Goal: Find specific page/section: Find specific page/section

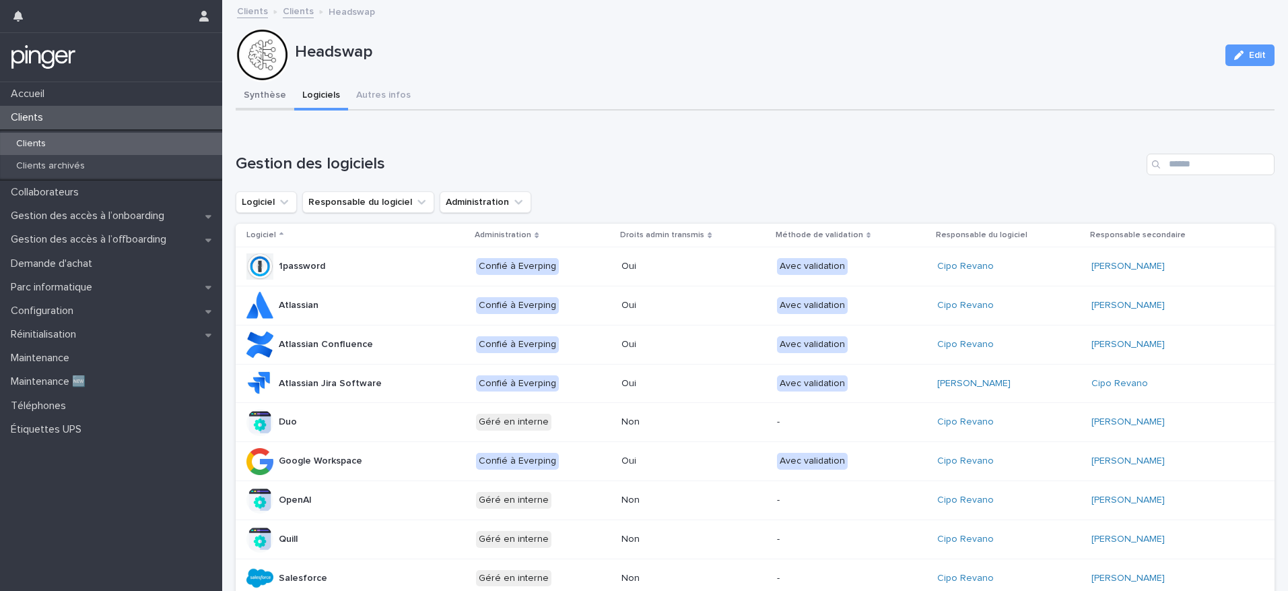
click at [280, 96] on button "Synthèse" at bounding box center [265, 96] width 59 height 28
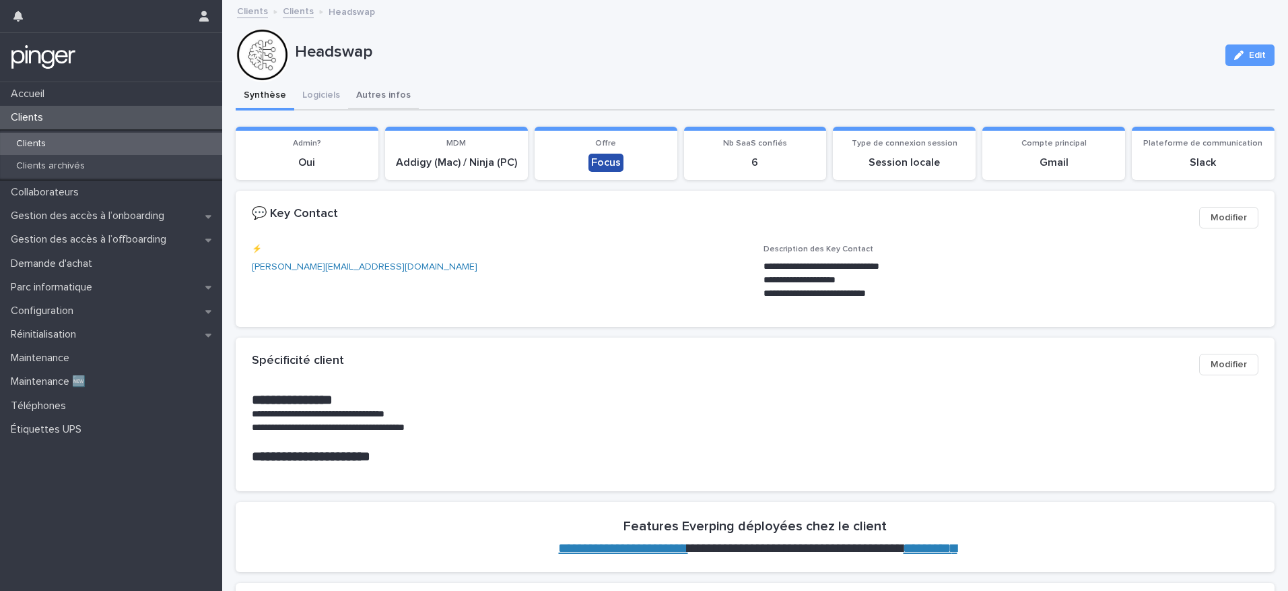
click at [393, 97] on button "Autres infos" at bounding box center [383, 96] width 71 height 28
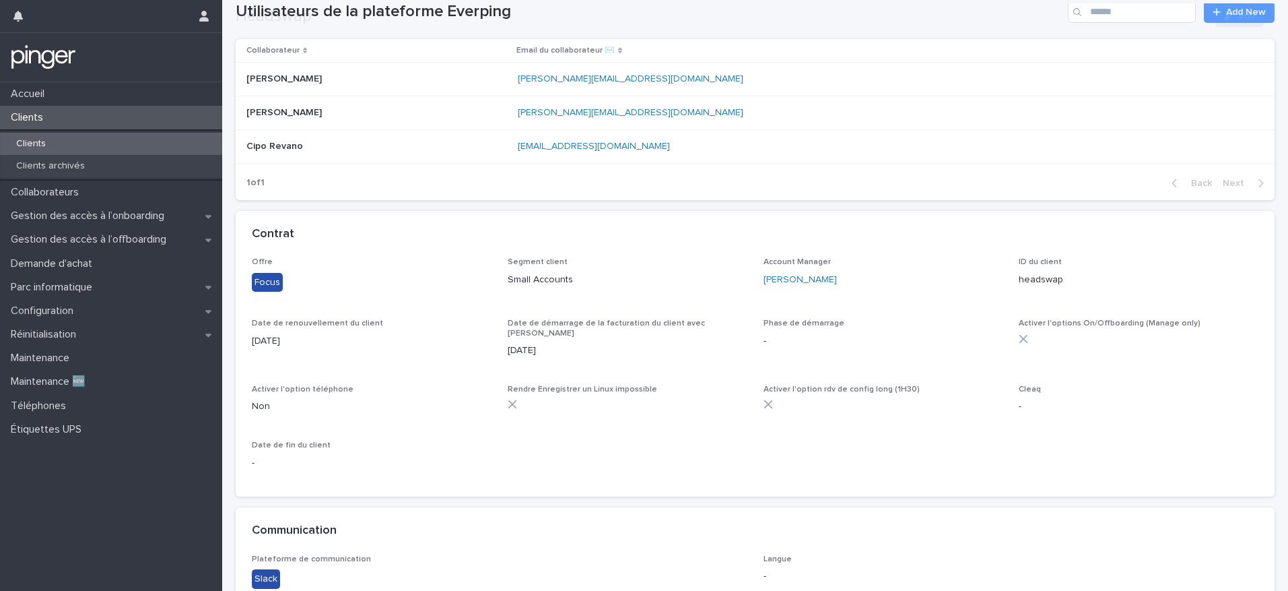
scroll to position [415, 0]
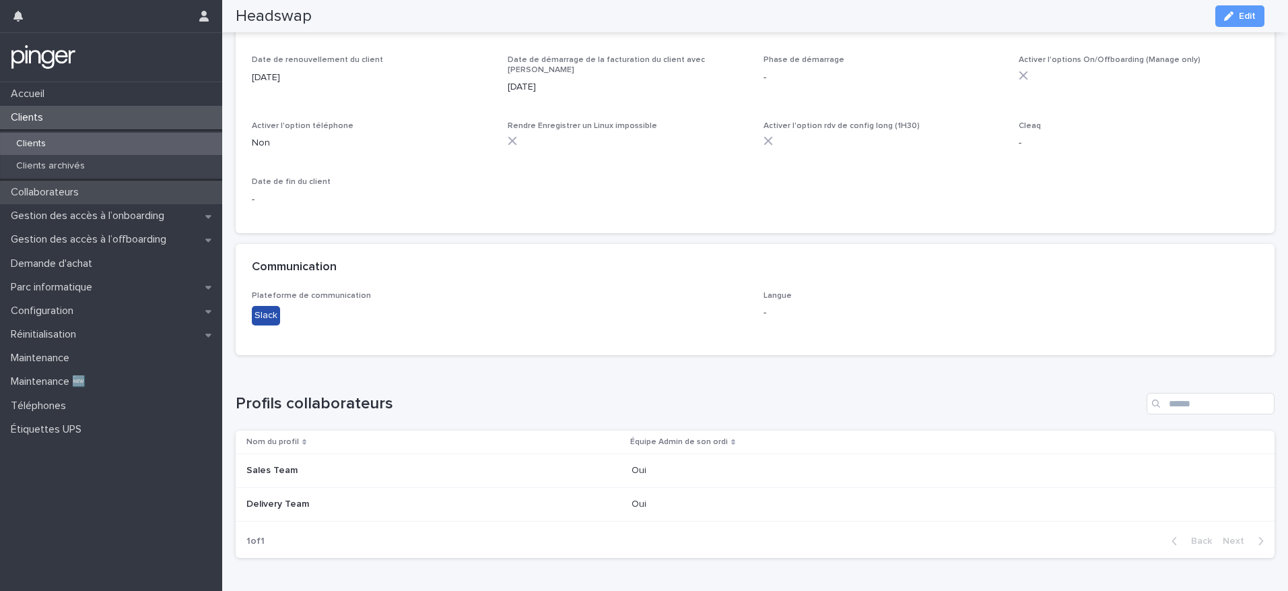
click at [67, 196] on p "Collaborateurs" at bounding box center [47, 192] width 84 height 13
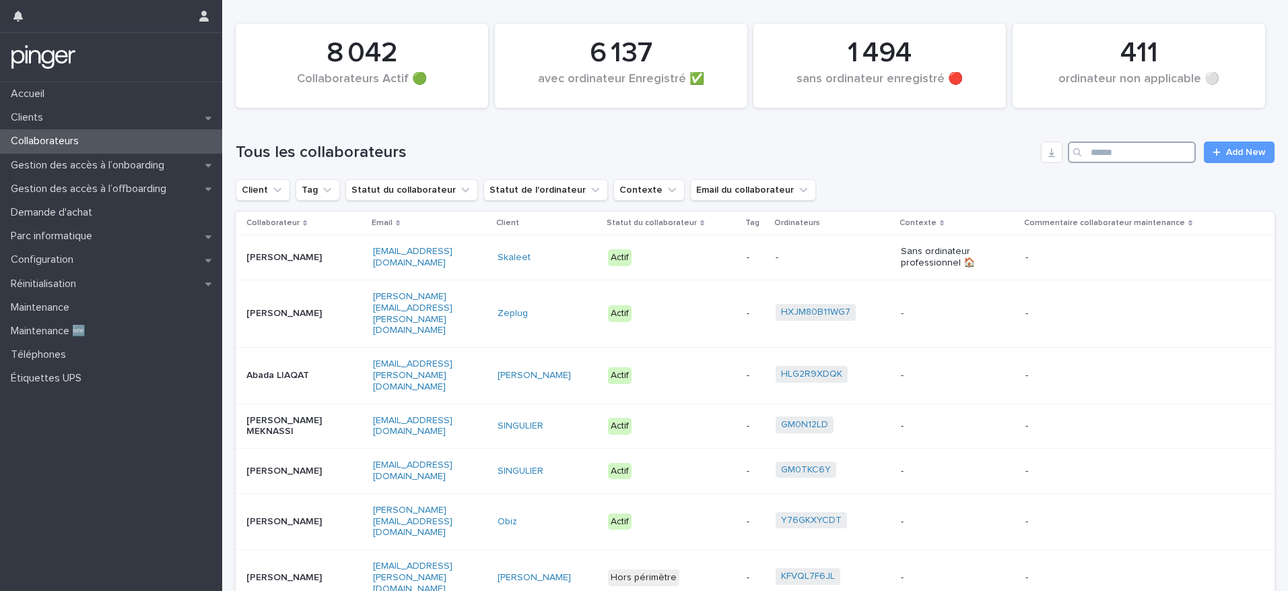
click at [1128, 150] on input "Search" at bounding box center [1132, 152] width 128 height 22
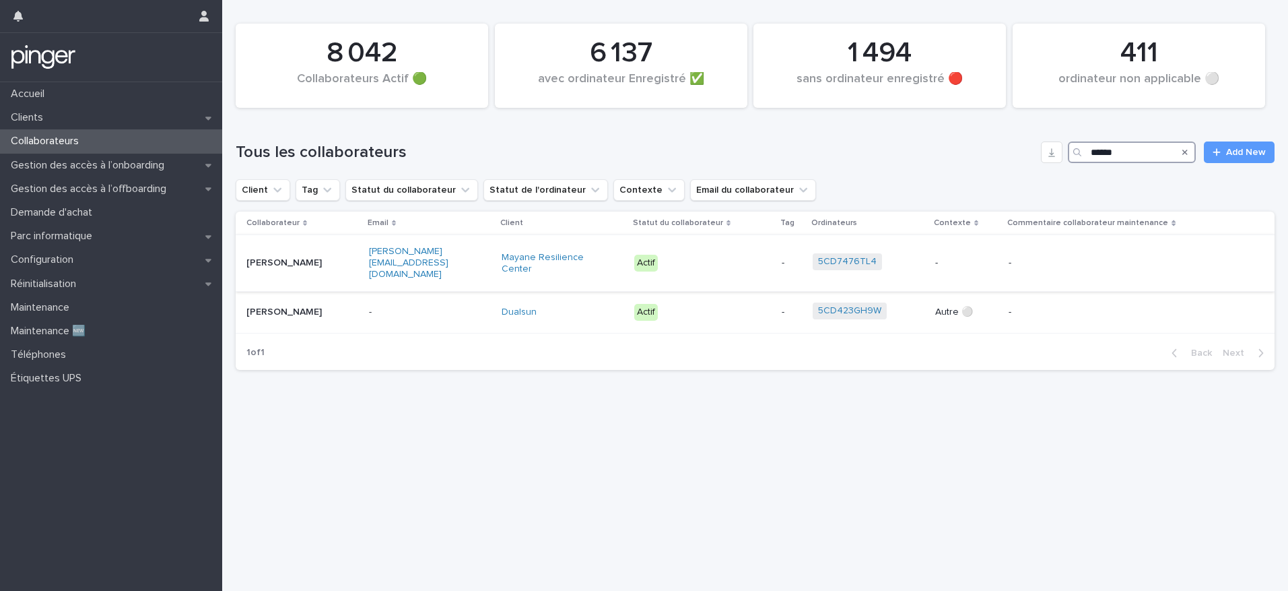
type input "******"
click at [306, 261] on p "[PERSON_NAME]" at bounding box center [288, 262] width 84 height 11
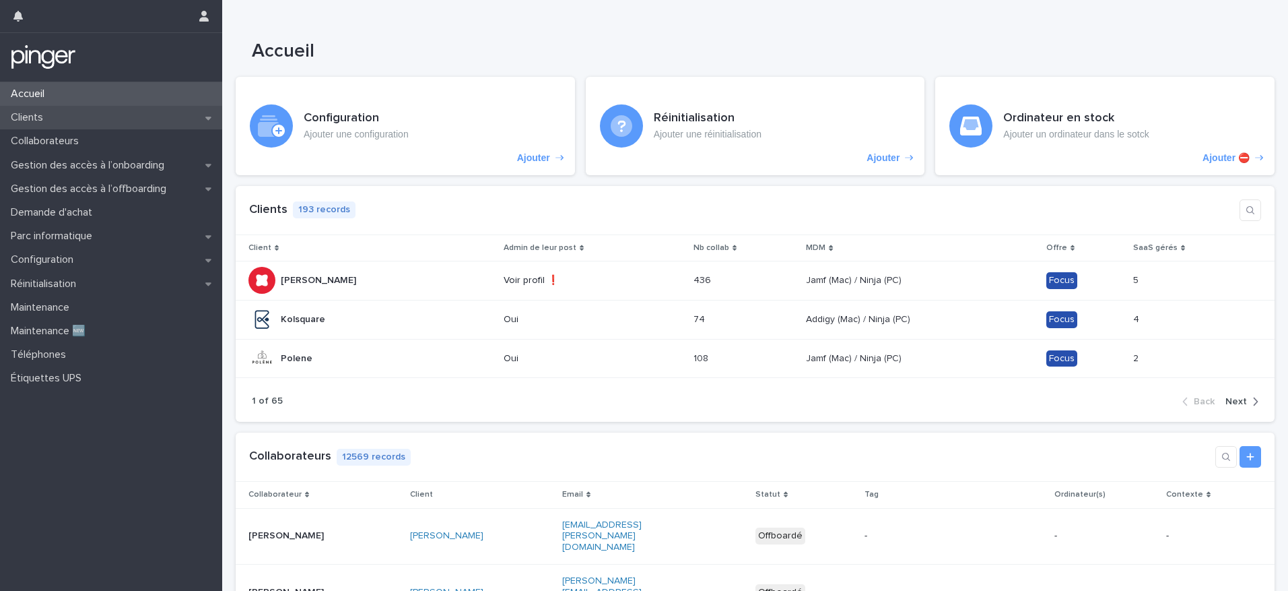
click at [140, 117] on div "Clients" at bounding box center [111, 118] width 222 height 24
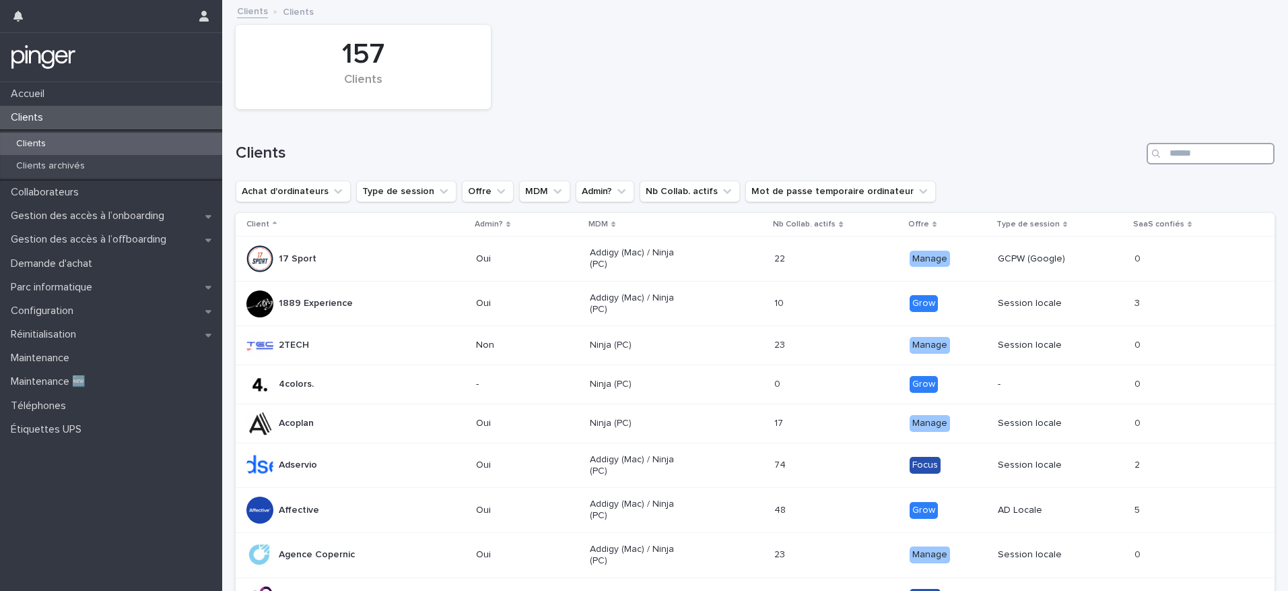
click at [1184, 156] on input "Search" at bounding box center [1211, 154] width 128 height 22
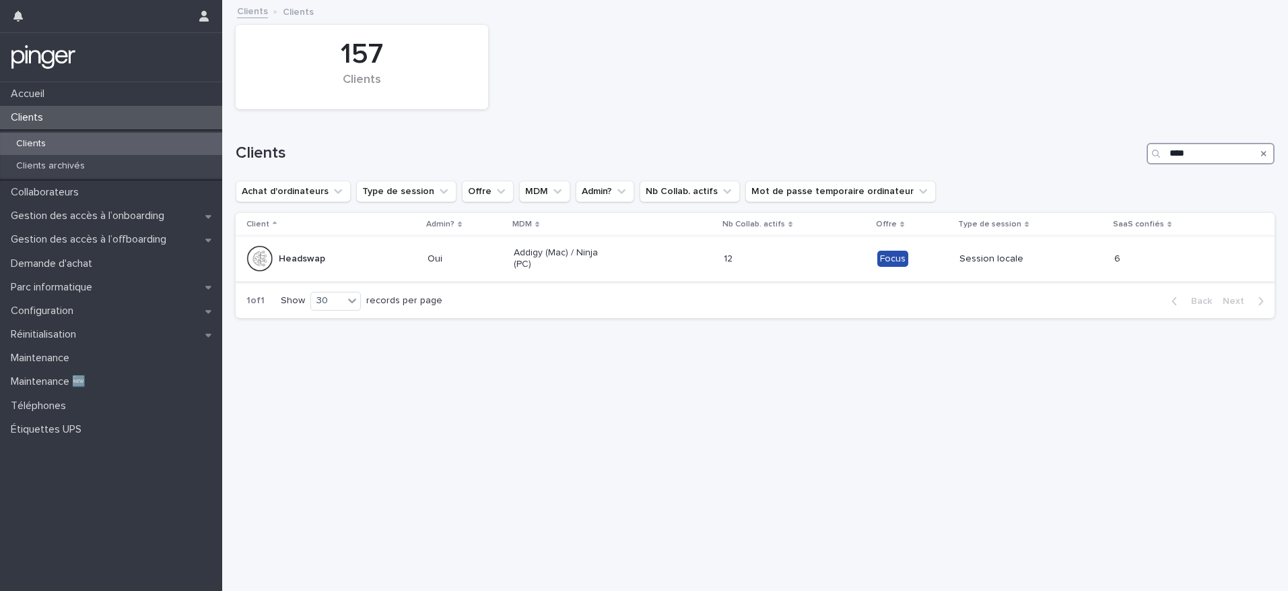
type input "****"
click at [315, 267] on div "Headswap" at bounding box center [302, 259] width 46 height 22
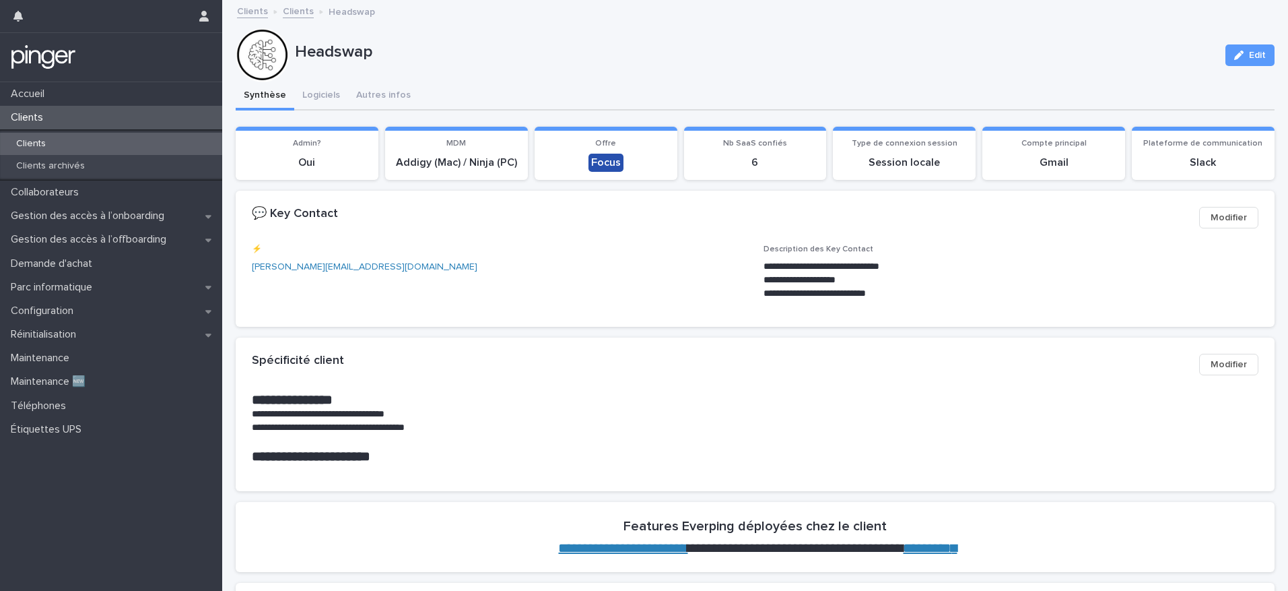
click at [332, 53] on p "Headswap" at bounding box center [755, 52] width 920 height 20
copy p "Headswap"
click at [382, 100] on button "Autres infos" at bounding box center [383, 96] width 71 height 28
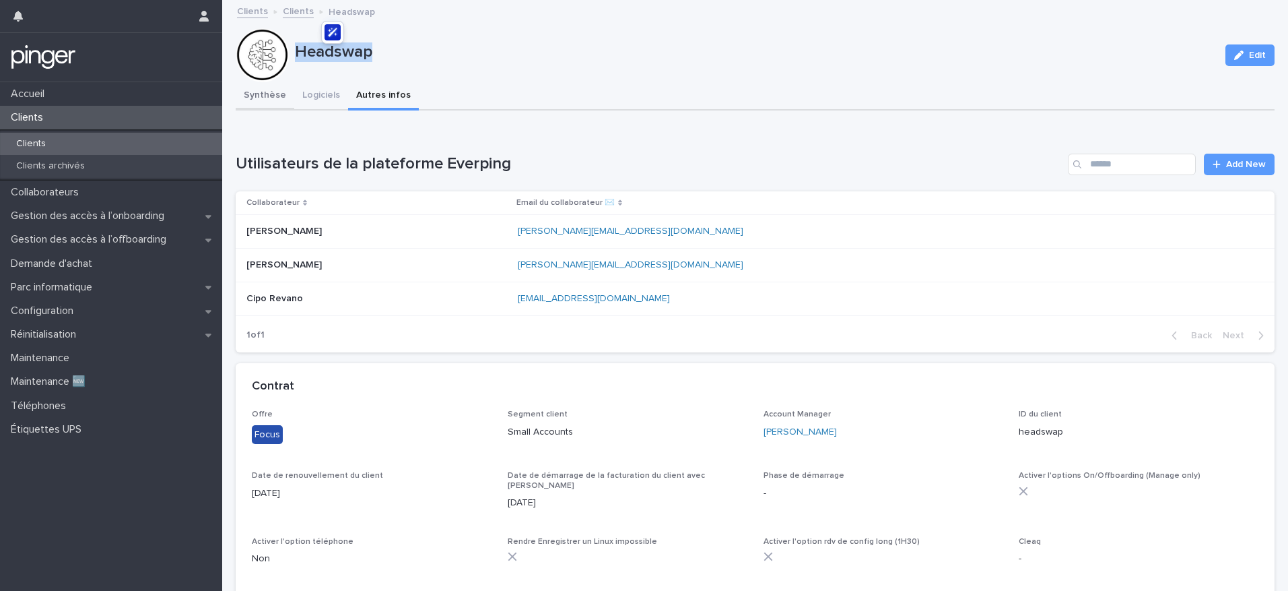
click at [277, 90] on button "Synthèse" at bounding box center [265, 96] width 59 height 28
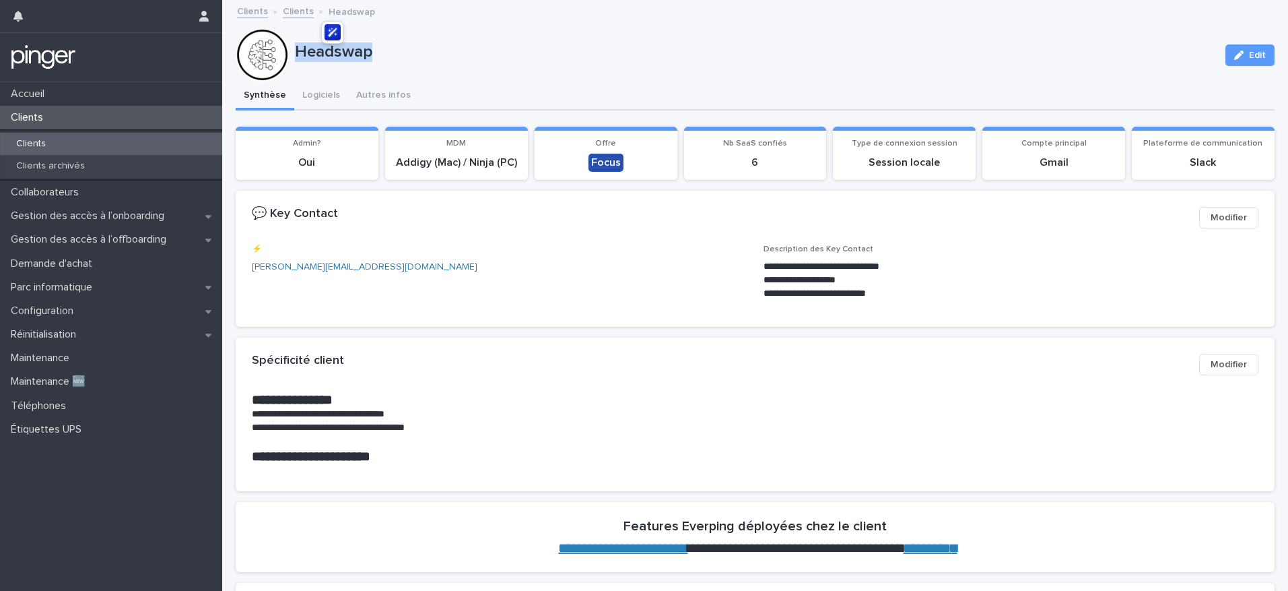
click at [29, 123] on p "Clients" at bounding box center [29, 117] width 48 height 13
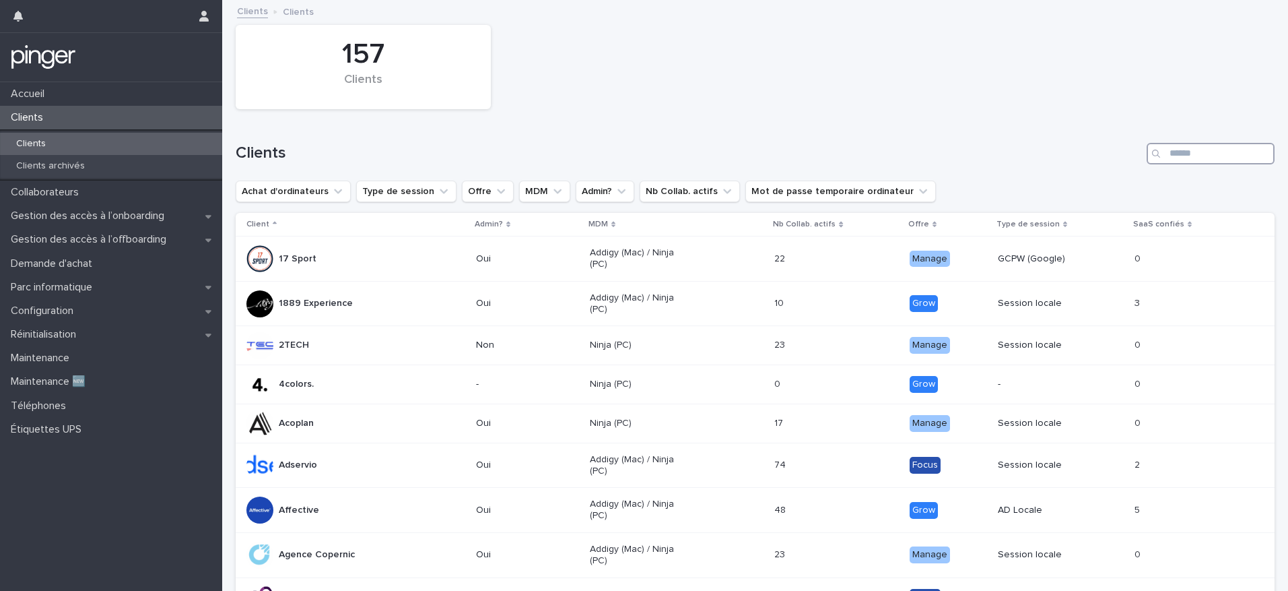
click at [1172, 146] on input "Search" at bounding box center [1211, 154] width 128 height 22
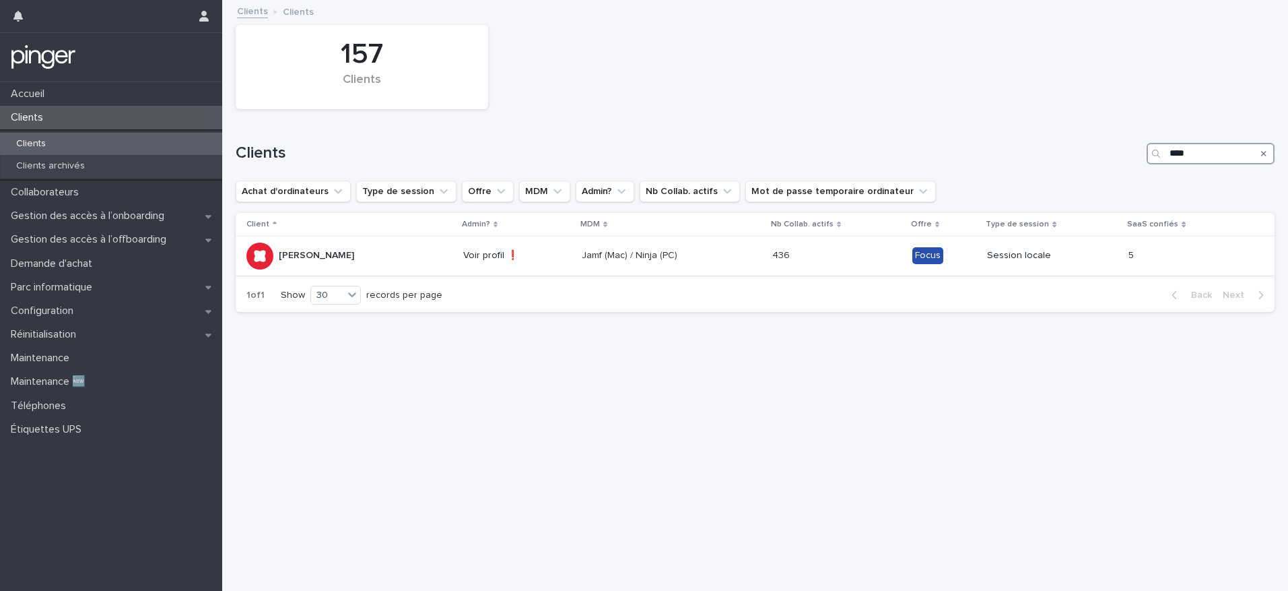
type input "****"
click at [298, 252] on p "[PERSON_NAME]" at bounding box center [316, 255] width 75 height 11
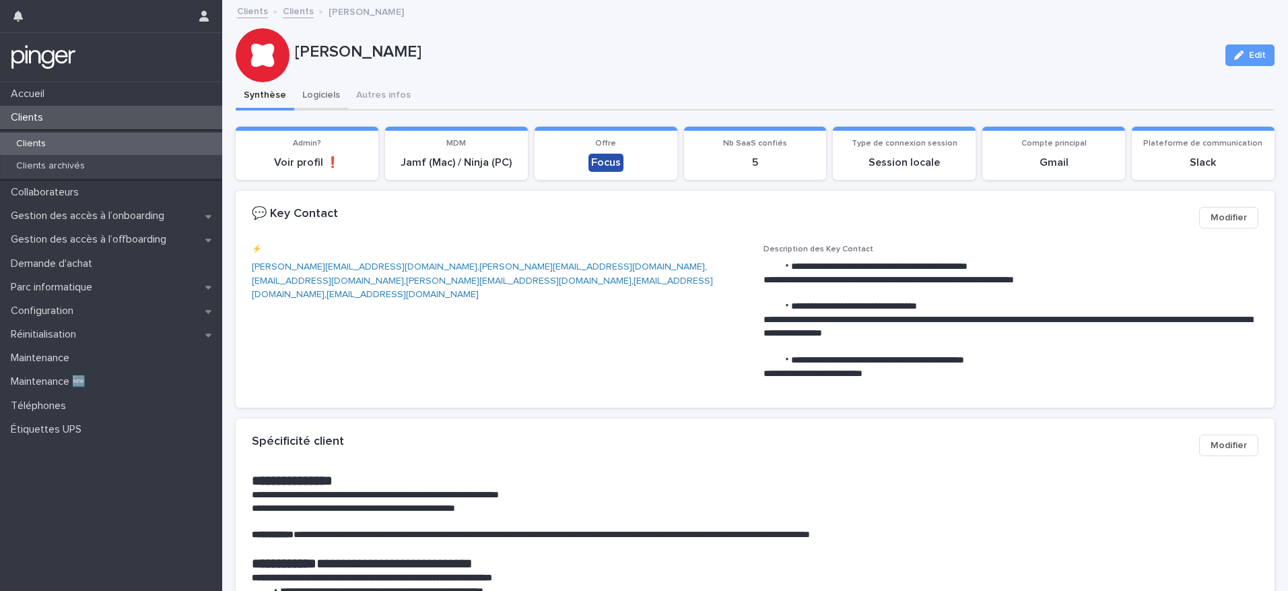
click at [312, 96] on button "Logiciels" at bounding box center [321, 96] width 54 height 28
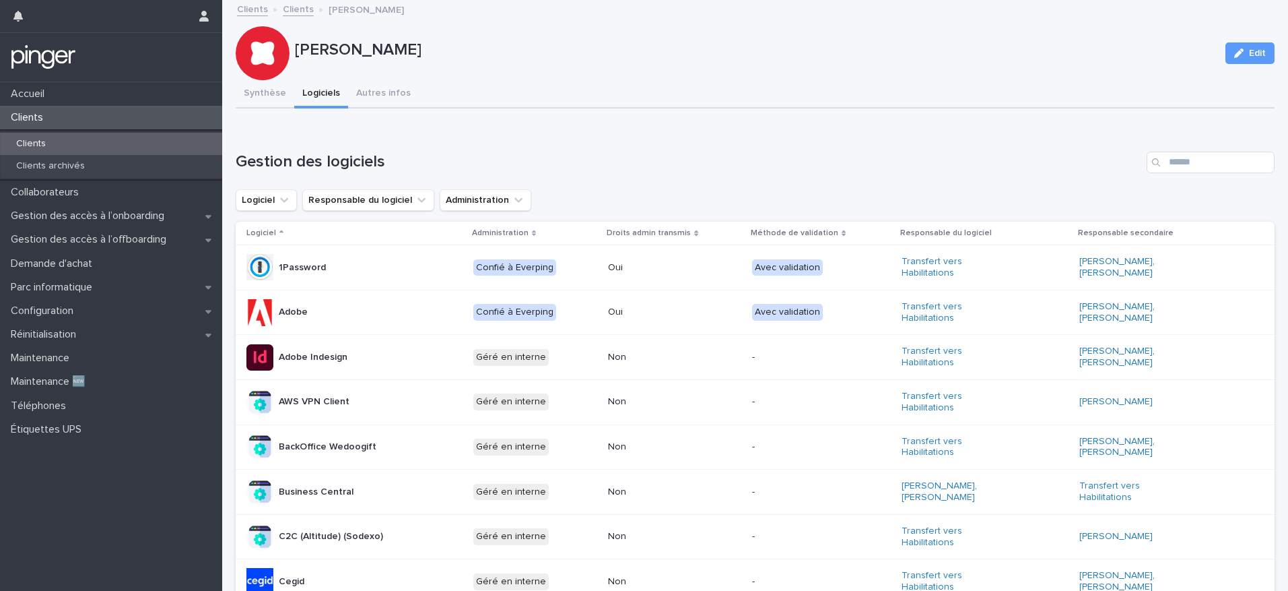
scroll to position [3, 0]
click at [1180, 163] on input "Search" at bounding box center [1211, 162] width 128 height 22
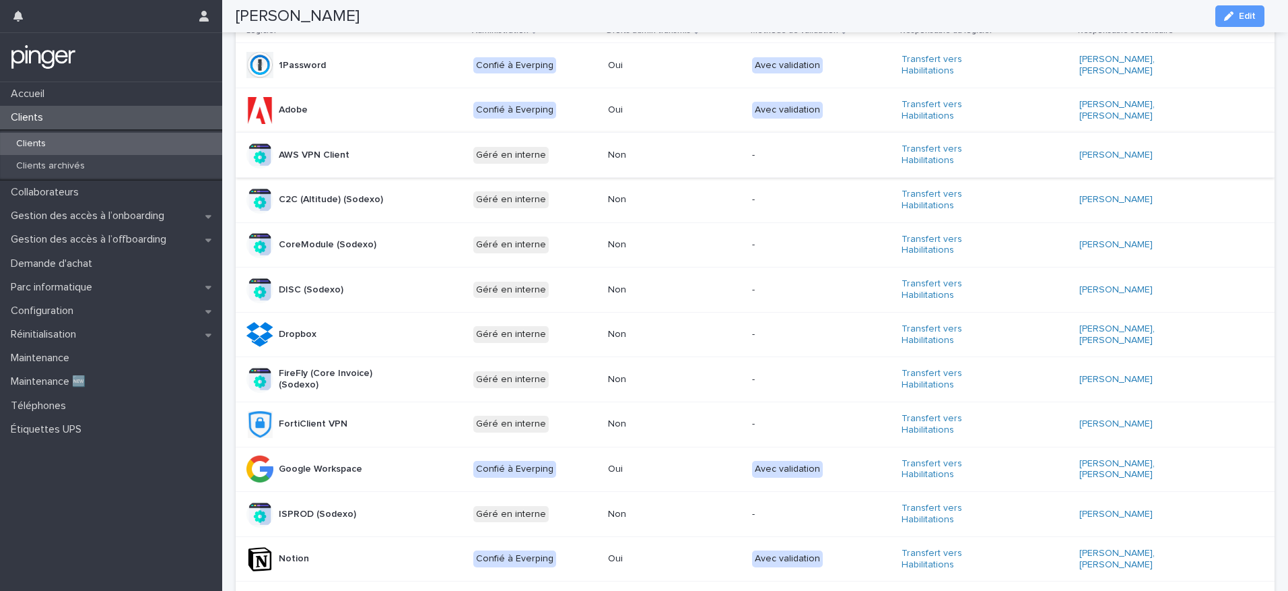
scroll to position [203, 0]
type input "*"
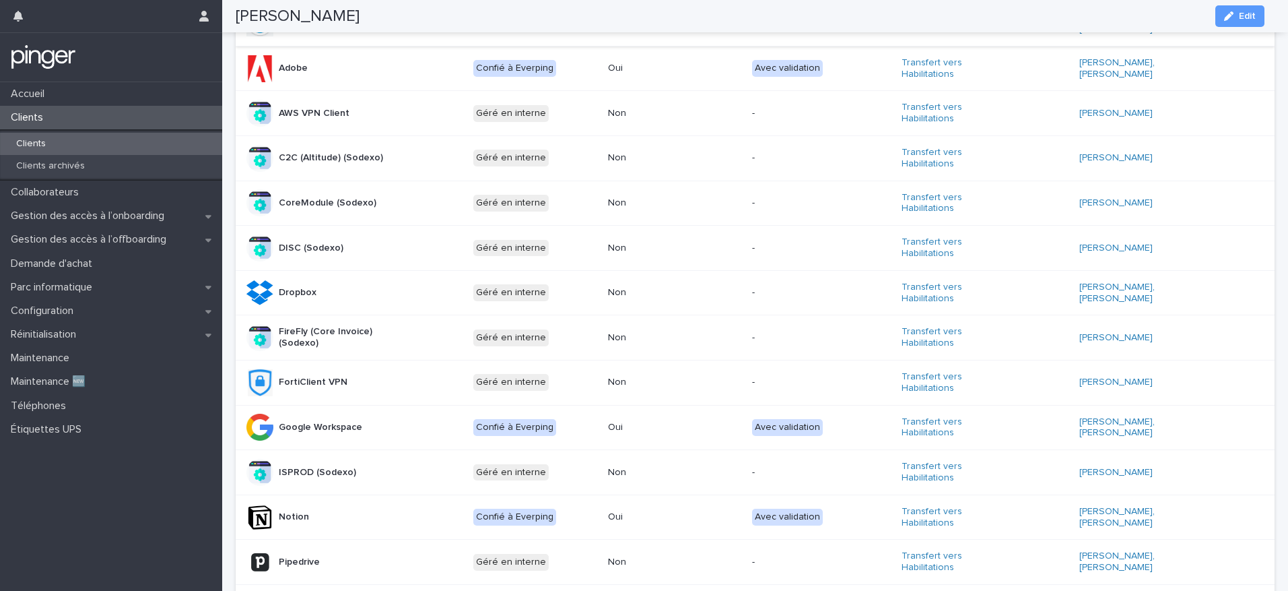
scroll to position [77, 0]
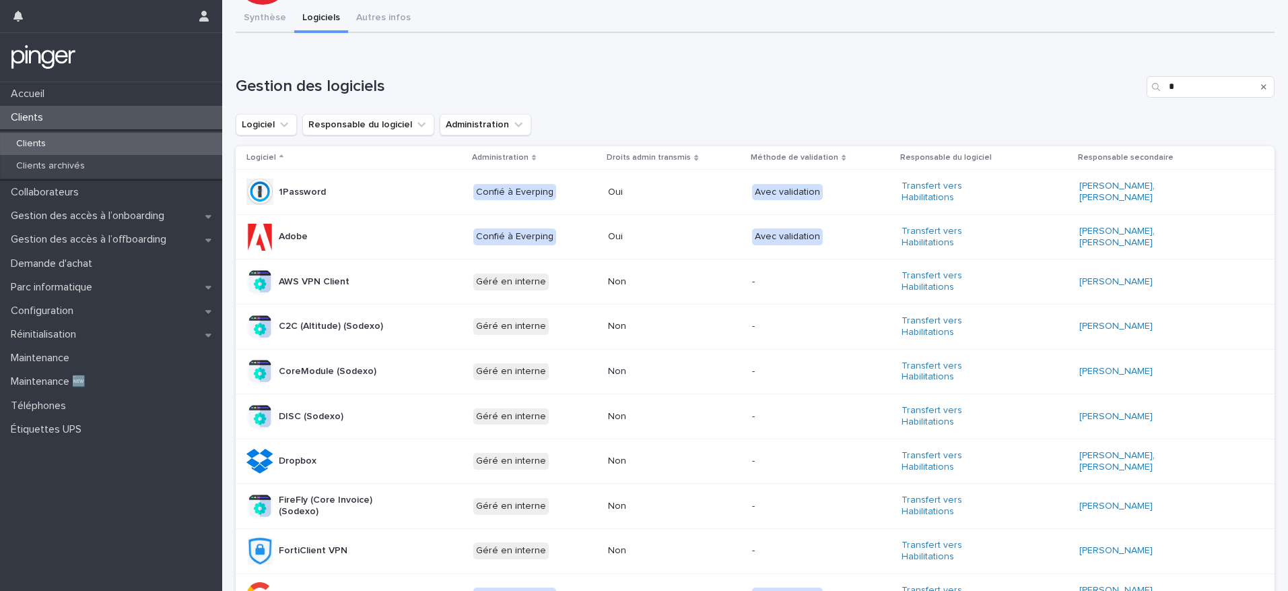
click at [1258, 86] on div "Search" at bounding box center [1264, 87] width 22 height 22
click at [1261, 86] on icon "Search" at bounding box center [1263, 87] width 5 height 8
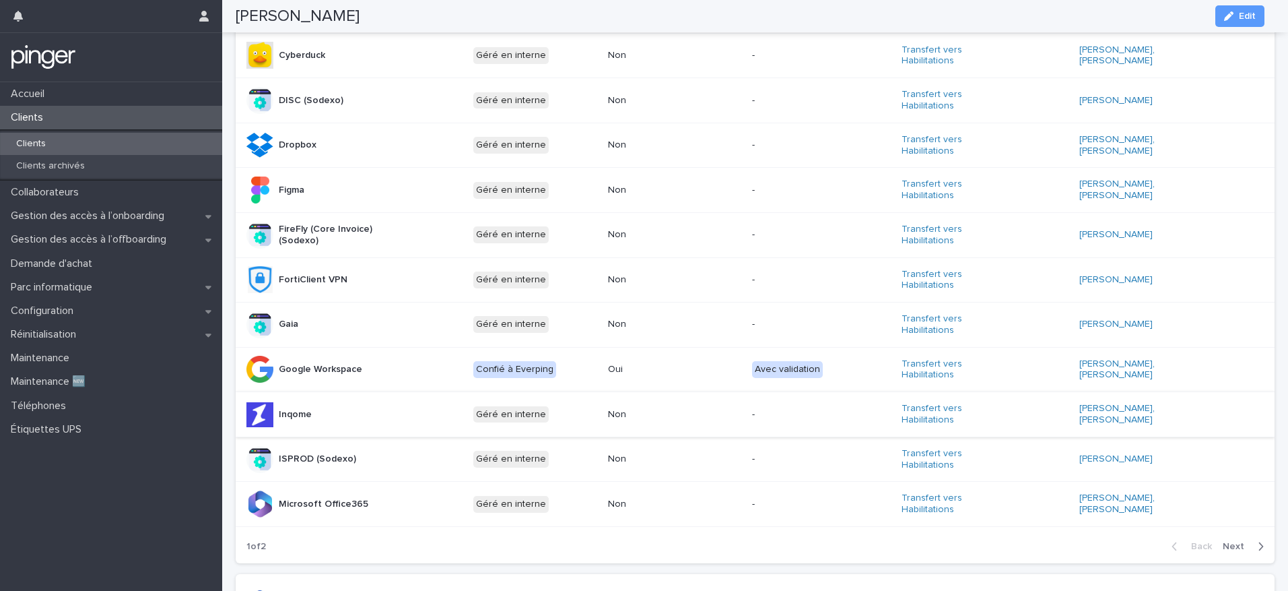
scroll to position [618, 0]
click at [1232, 541] on span "Next" at bounding box center [1238, 545] width 30 height 9
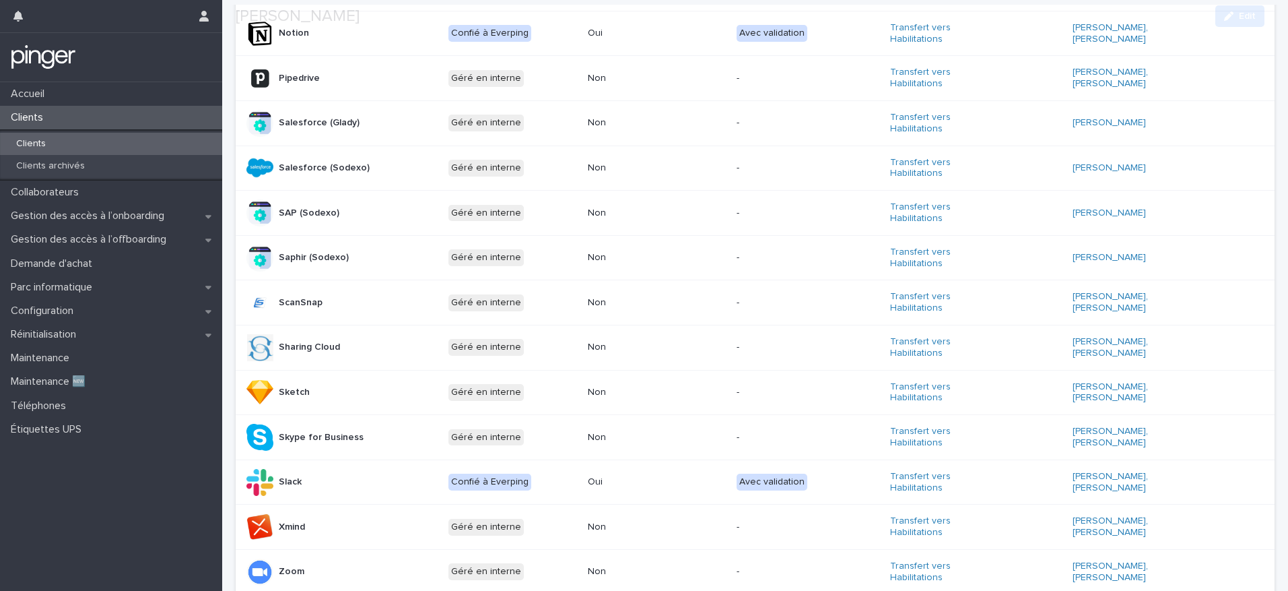
scroll to position [572, 0]
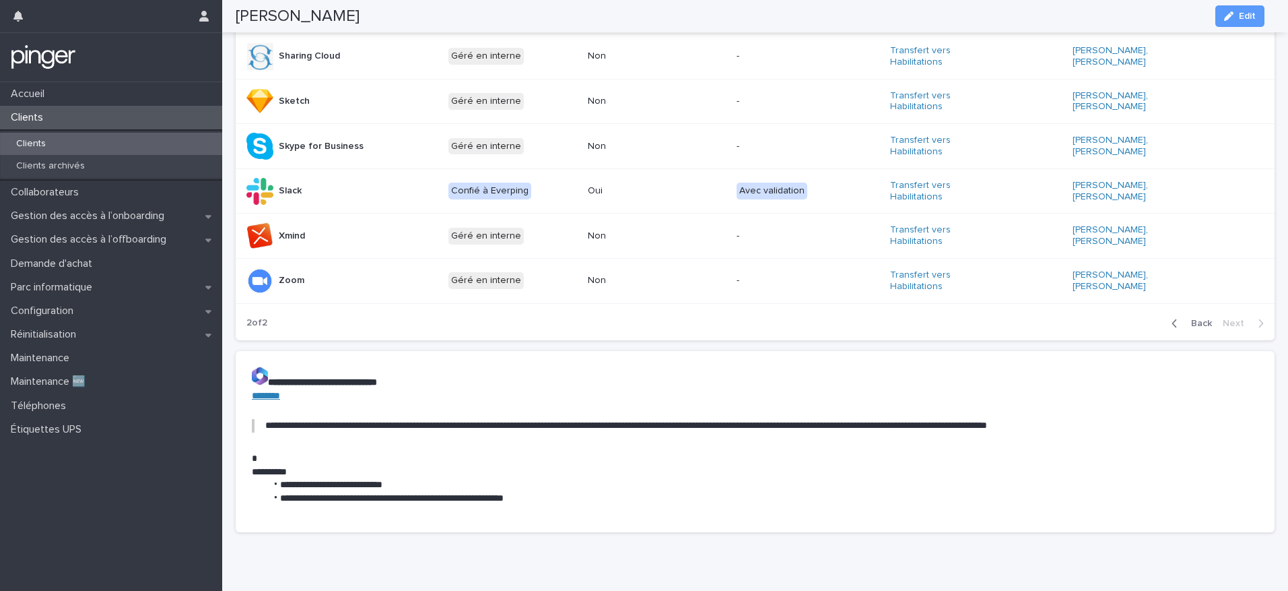
click at [1183, 318] on span "Back" at bounding box center [1197, 322] width 29 height 9
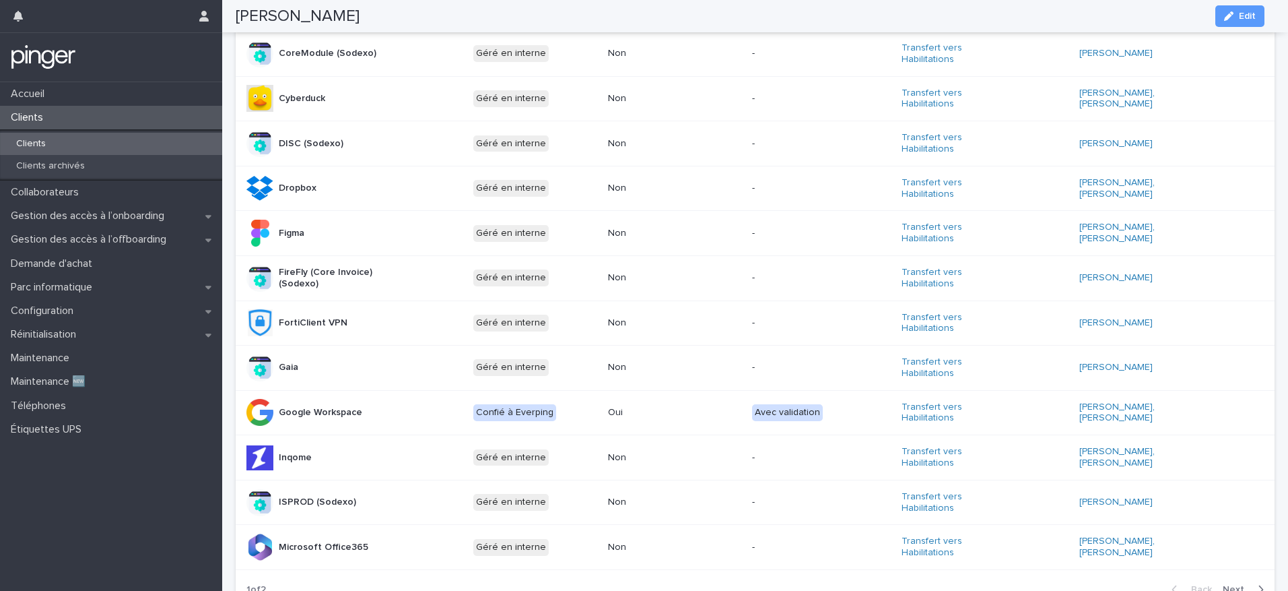
scroll to position [627, 0]
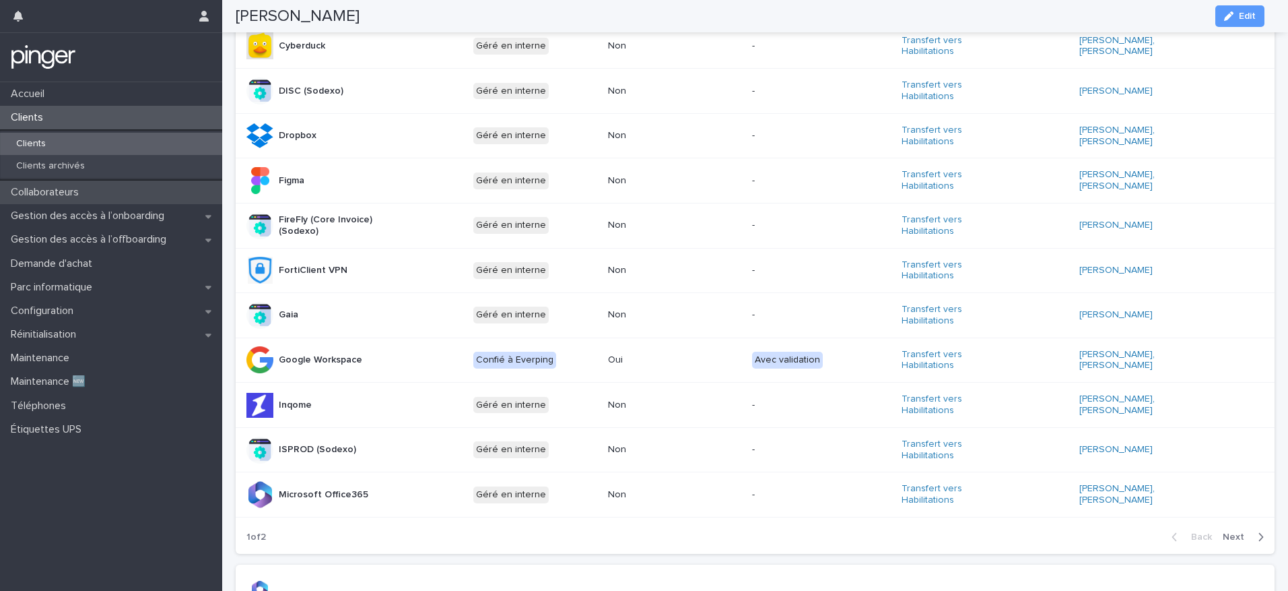
click at [127, 194] on div "Collaborateurs" at bounding box center [111, 192] width 222 height 24
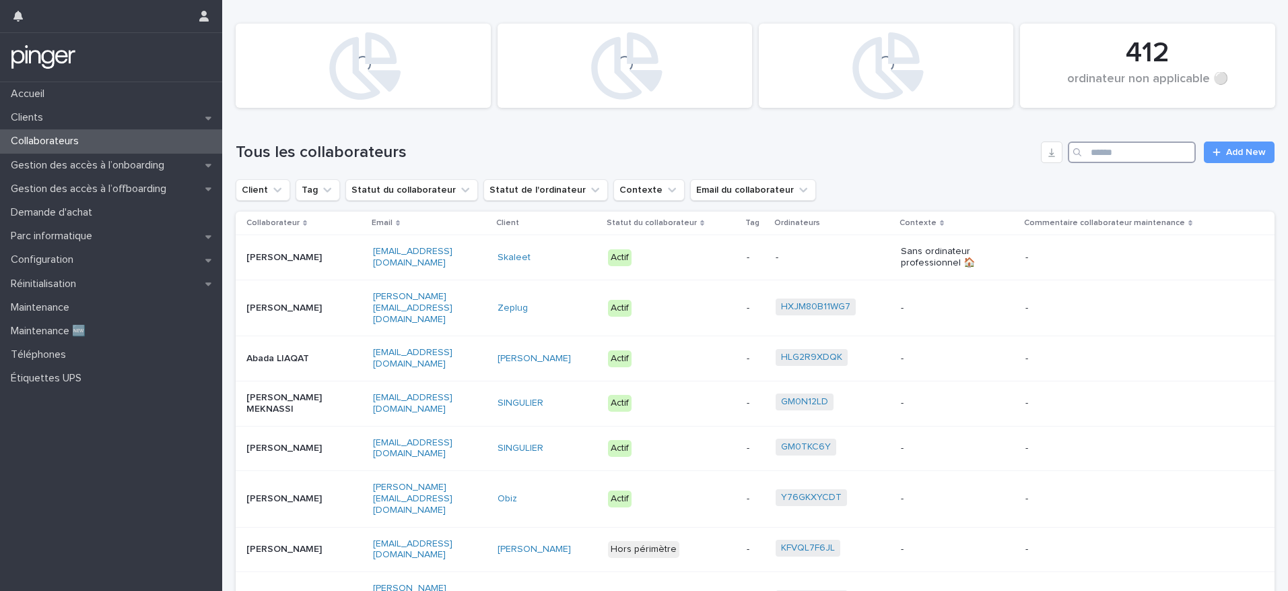
click at [1121, 162] on input "Search" at bounding box center [1132, 152] width 128 height 22
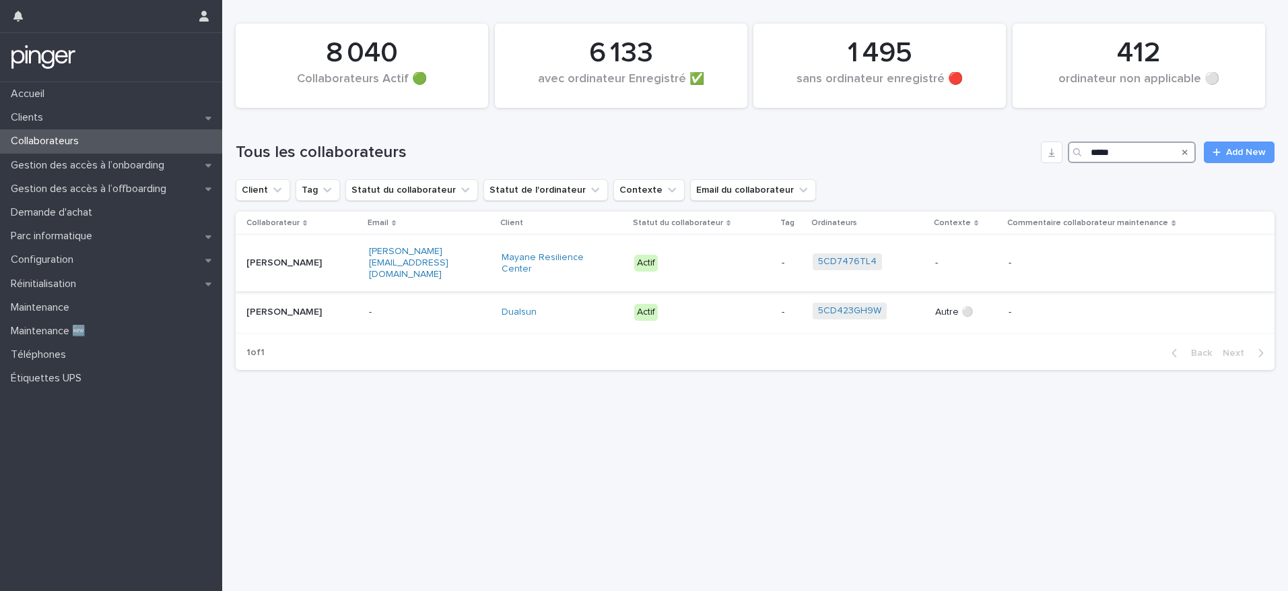
type input "*****"
click at [327, 255] on div "[PERSON_NAME]" at bounding box center [288, 262] width 84 height 14
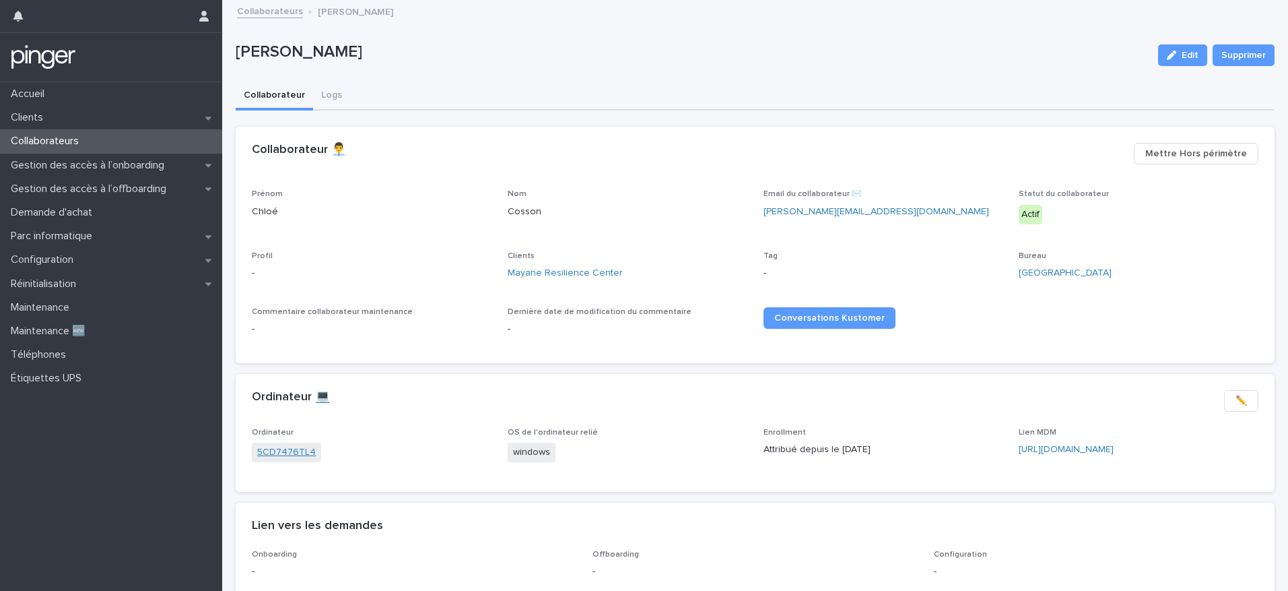
click at [294, 453] on link "5CD7476TL4" at bounding box center [286, 452] width 59 height 14
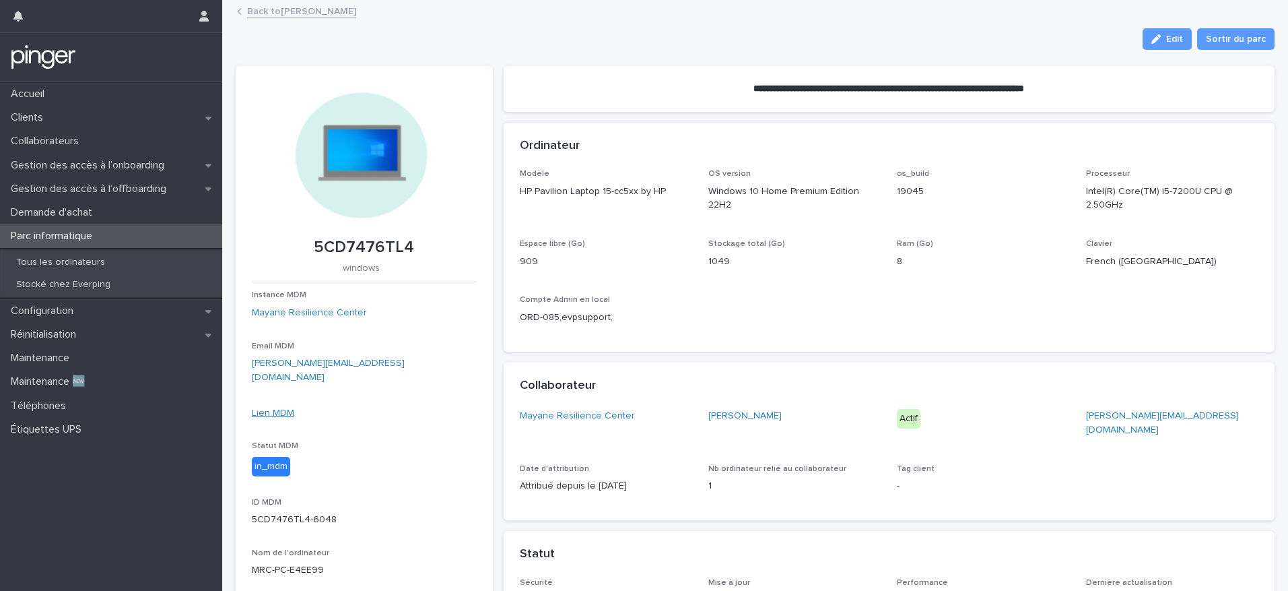
click at [274, 408] on link "Lien MDM" at bounding box center [273, 412] width 42 height 9
